Goal: Find specific page/section: Find specific page/section

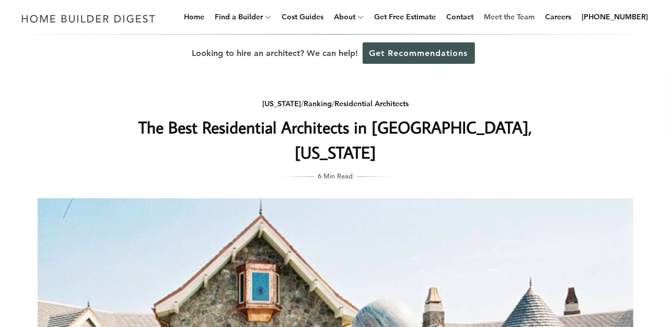
click at [524, 20] on link "Meet the Team" at bounding box center [509, 16] width 59 height 33
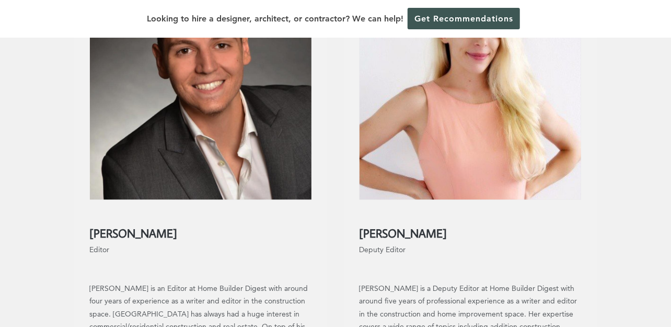
scroll to position [926, 0]
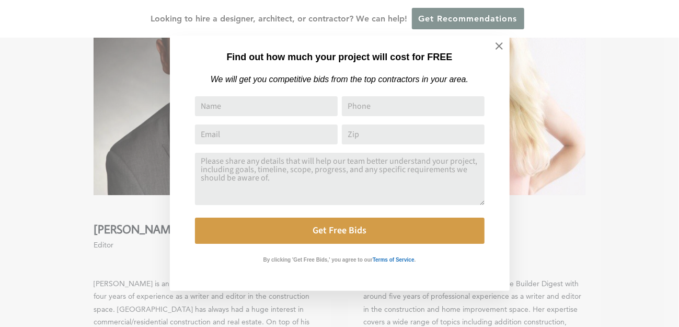
drag, startPoint x: 673, startPoint y: 52, endPoint x: 675, endPoint y: 144, distance: 92.0
click at [671, 144] on html "Cookies at Home Builder Digest To provide the best experience on this website, …" at bounding box center [339, 10] width 679 height 1872
click at [502, 44] on icon at bounding box center [498, 45] width 11 height 11
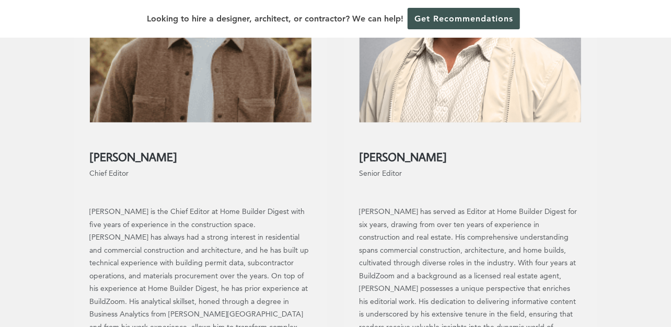
scroll to position [332, 0]
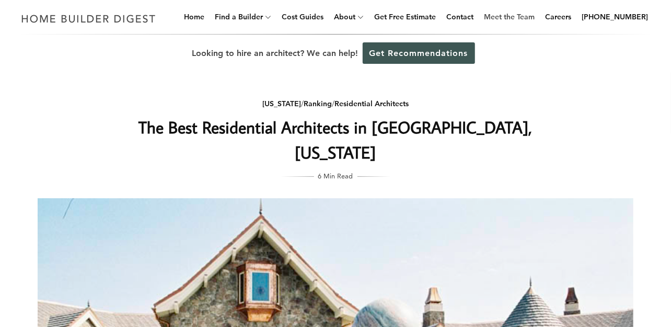
click at [513, 18] on link "Meet the Team" at bounding box center [509, 16] width 59 height 33
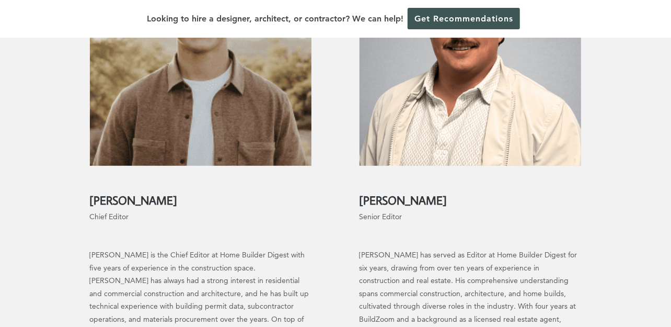
scroll to position [261, 0]
